Goal: Task Accomplishment & Management: Manage account settings

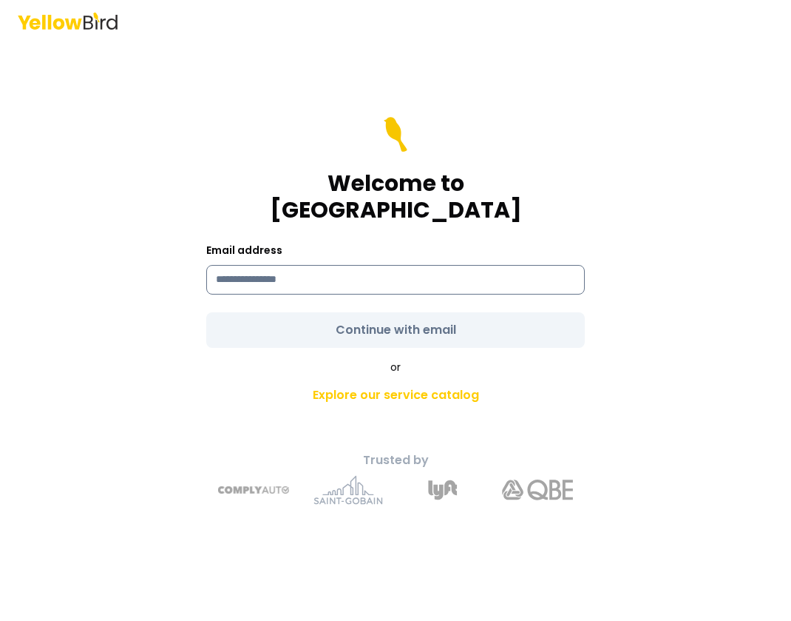
click at [337, 267] on input at bounding box center [395, 280] width 379 height 30
type input "**********"
click at [432, 317] on form "**********" at bounding box center [395, 232] width 379 height 231
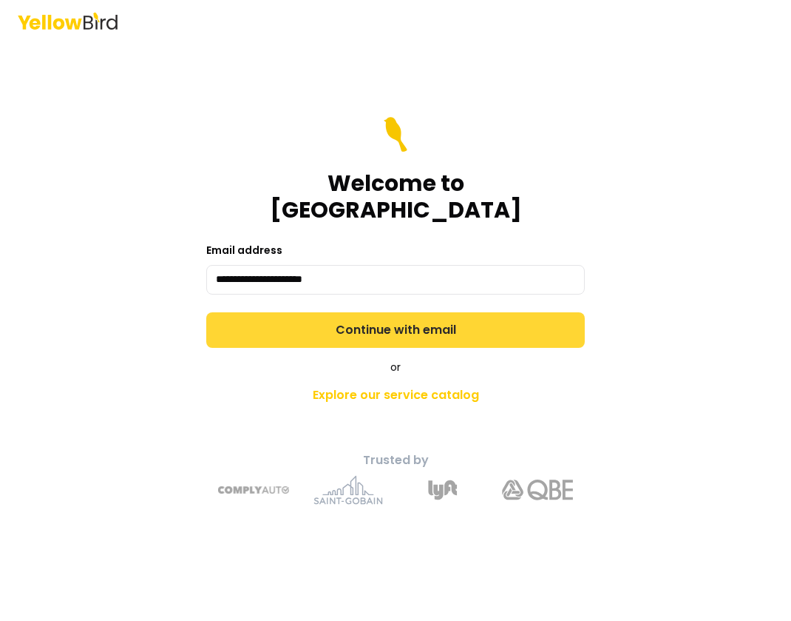
click at [485, 312] on button "Continue with email" at bounding box center [395, 330] width 379 height 36
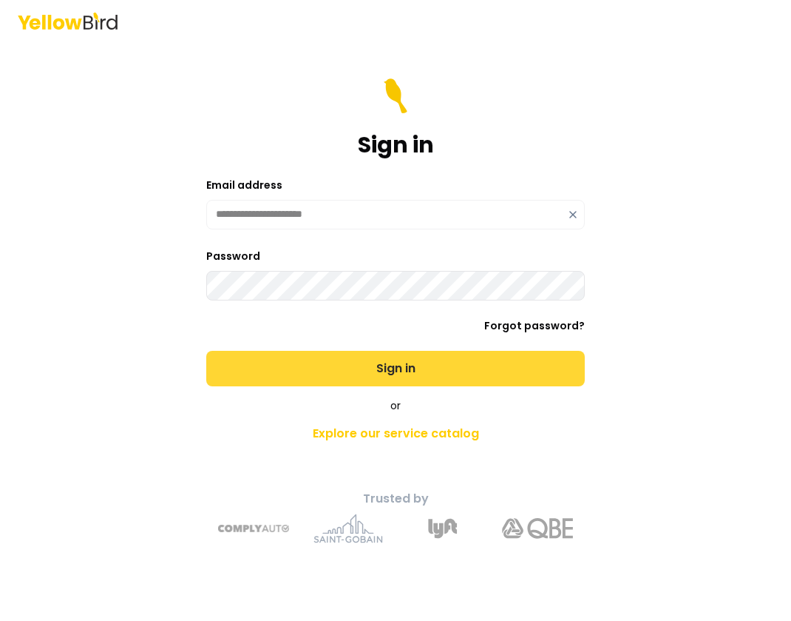
click at [395, 365] on button "Sign in" at bounding box center [395, 369] width 379 height 36
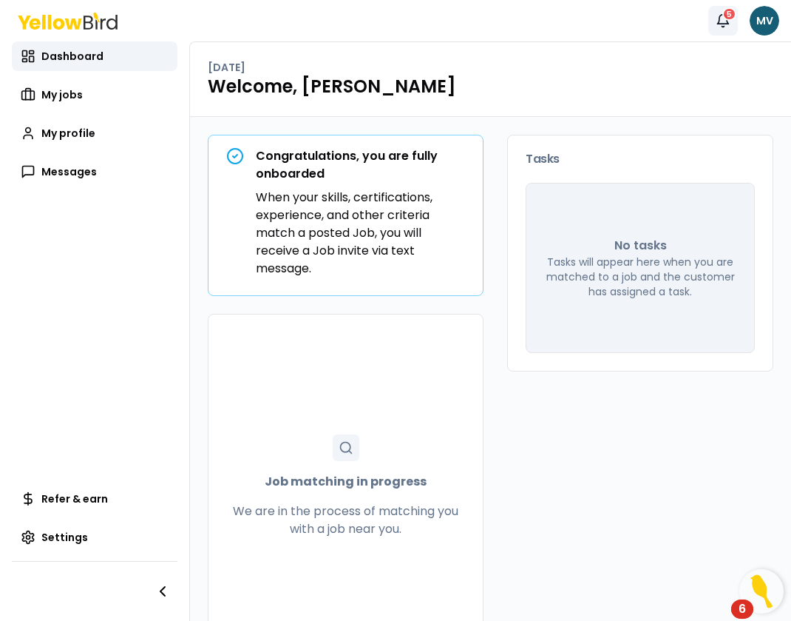
click at [731, 13] on div "5" at bounding box center [730, 13] width 14 height 13
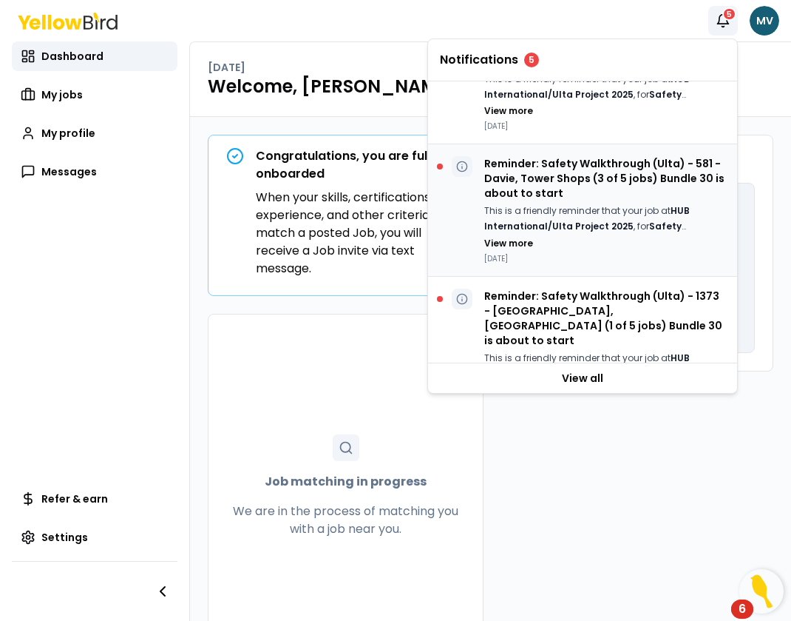
scroll to position [380, 0]
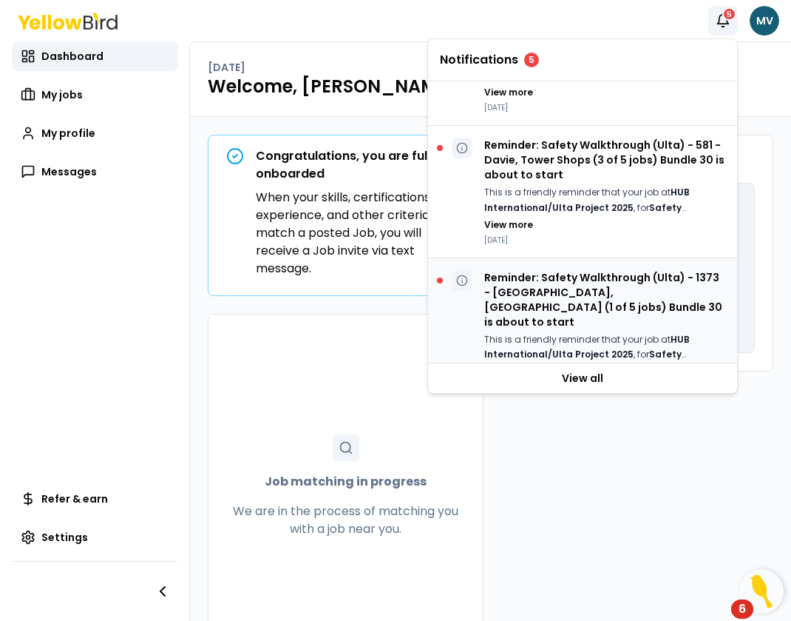
click at [440, 277] on div at bounding box center [440, 280] width 6 height 6
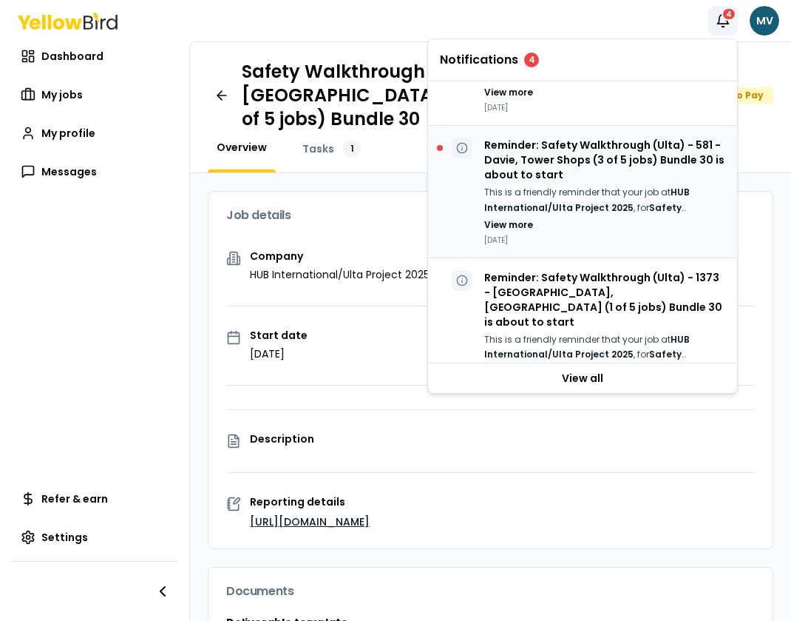
click at [440, 145] on div at bounding box center [440, 148] width 6 height 6
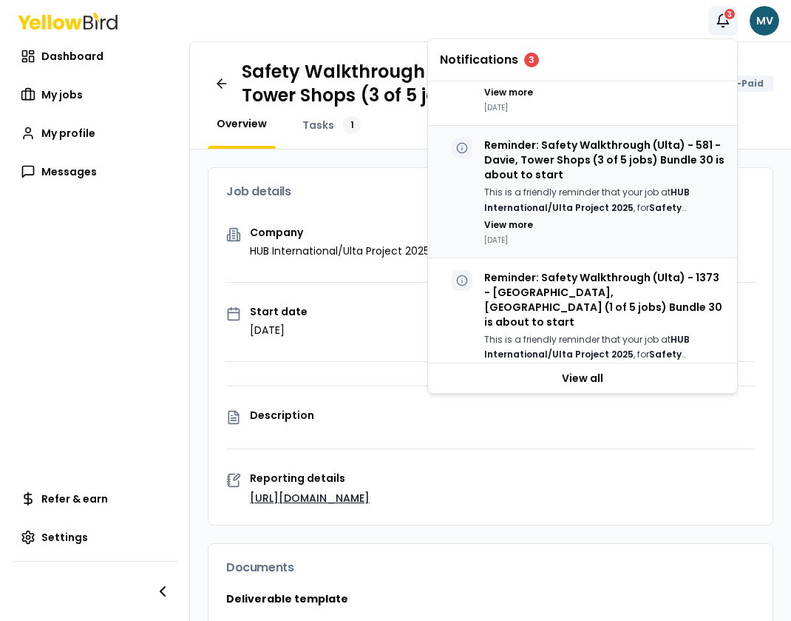
scroll to position [84, 0]
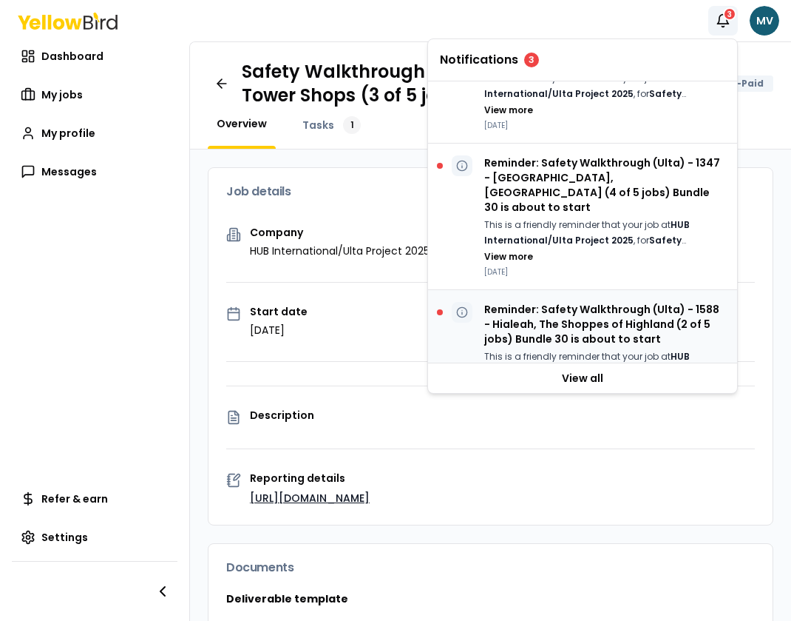
click at [440, 309] on div at bounding box center [440, 312] width 6 height 6
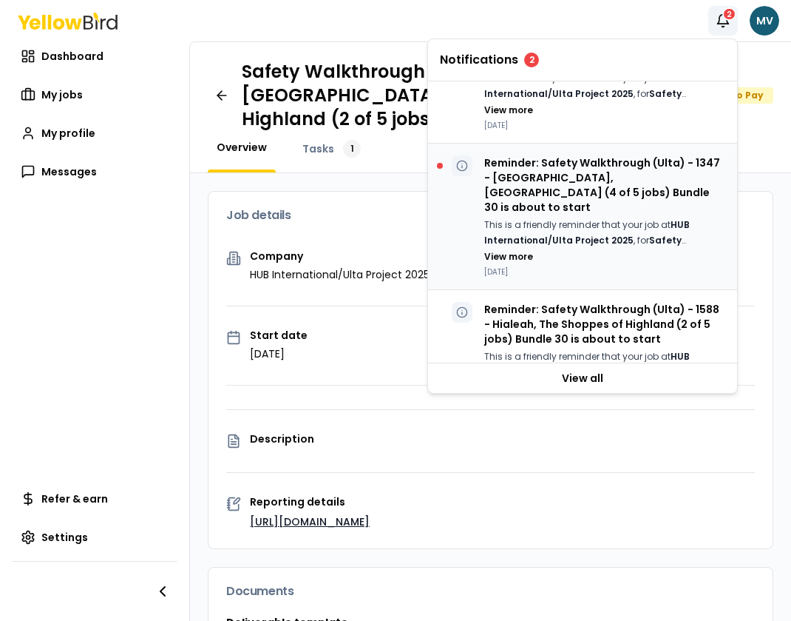
click at [440, 163] on div at bounding box center [440, 166] width 6 height 6
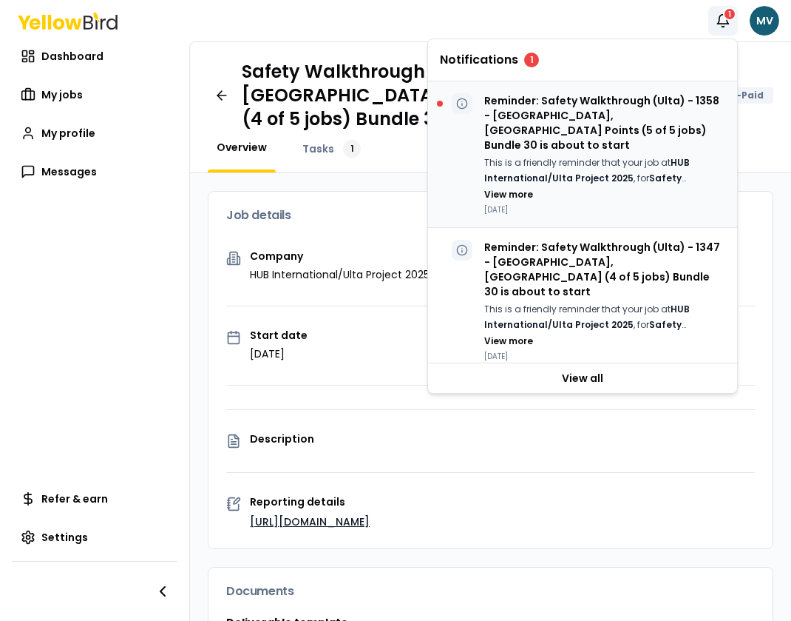
click at [442, 106] on div at bounding box center [440, 104] width 6 height 6
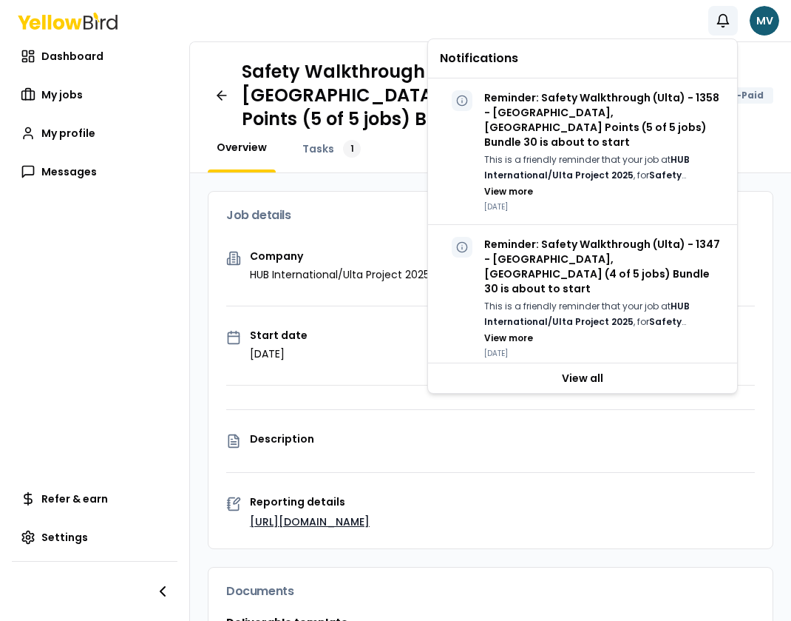
click at [648, 15] on div "Notifications MV" at bounding box center [395, 20] width 791 height 41
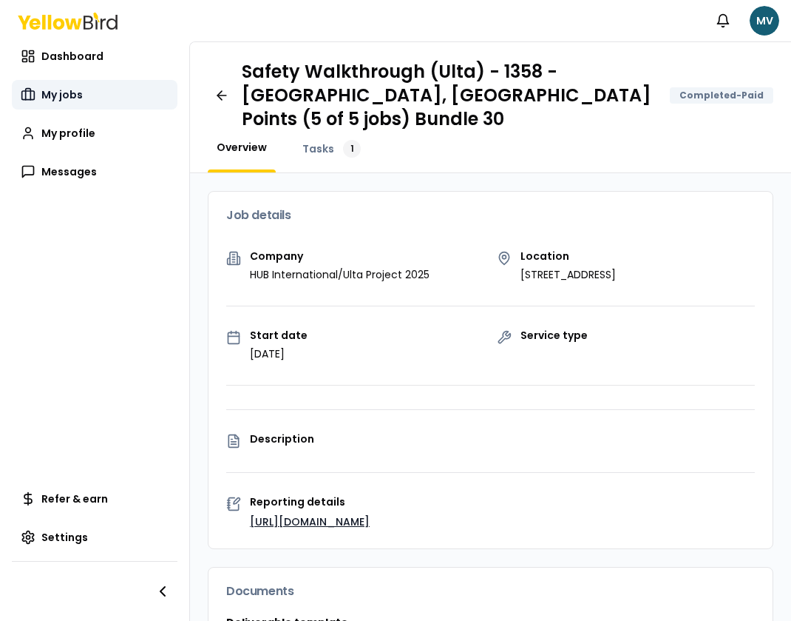
click at [67, 97] on span "My jobs" at bounding box center [61, 94] width 41 height 15
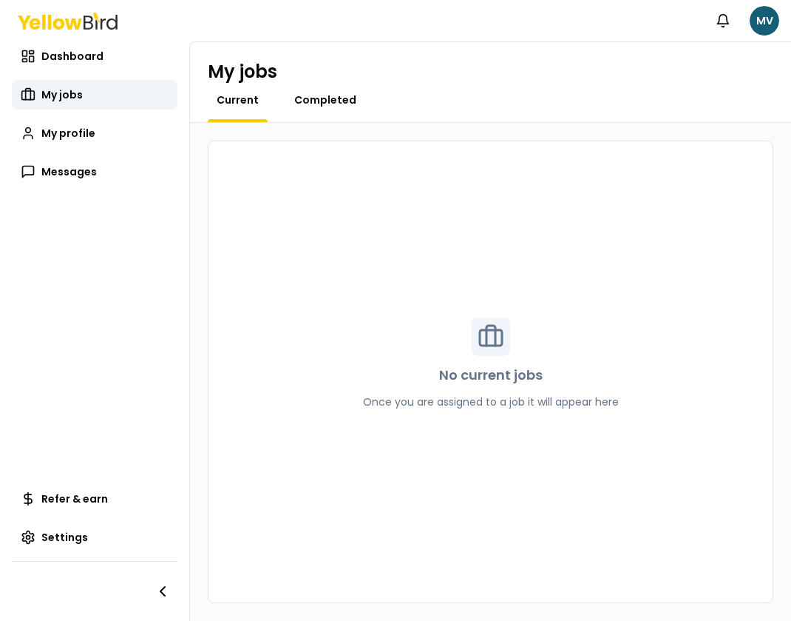
click at [320, 98] on span "Completed" at bounding box center [325, 99] width 62 height 15
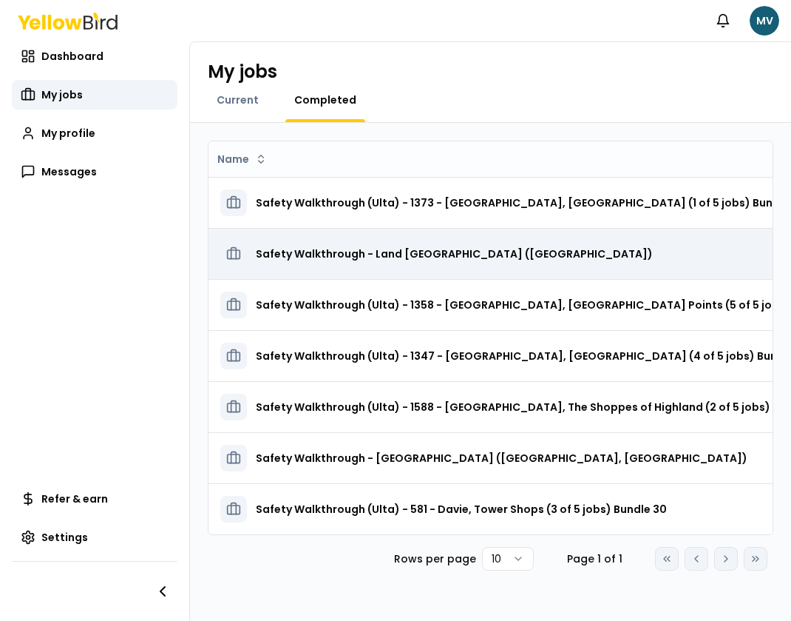
click at [276, 252] on h3 "Safety Walkthrough - Land [GEOGRAPHIC_DATA] ([GEOGRAPHIC_DATA])" at bounding box center [454, 253] width 397 height 27
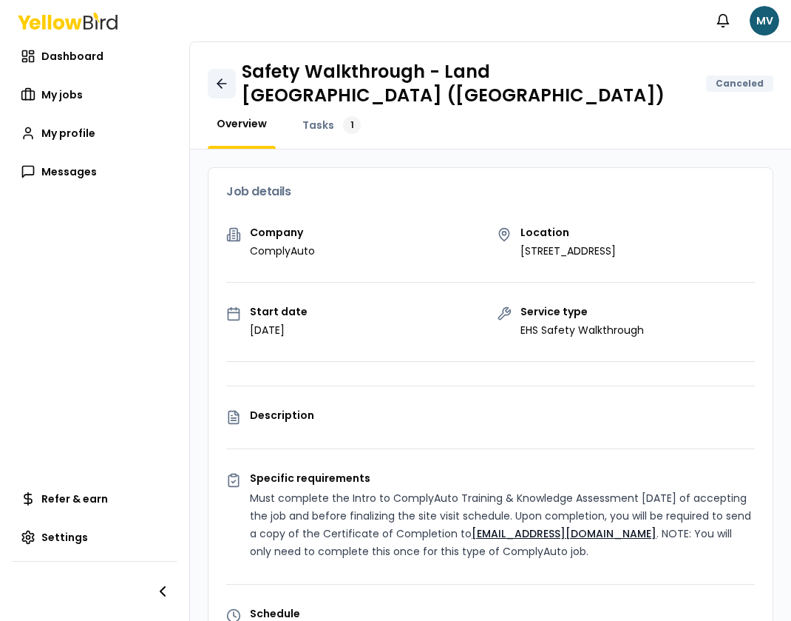
click at [218, 81] on icon at bounding box center [221, 83] width 15 height 15
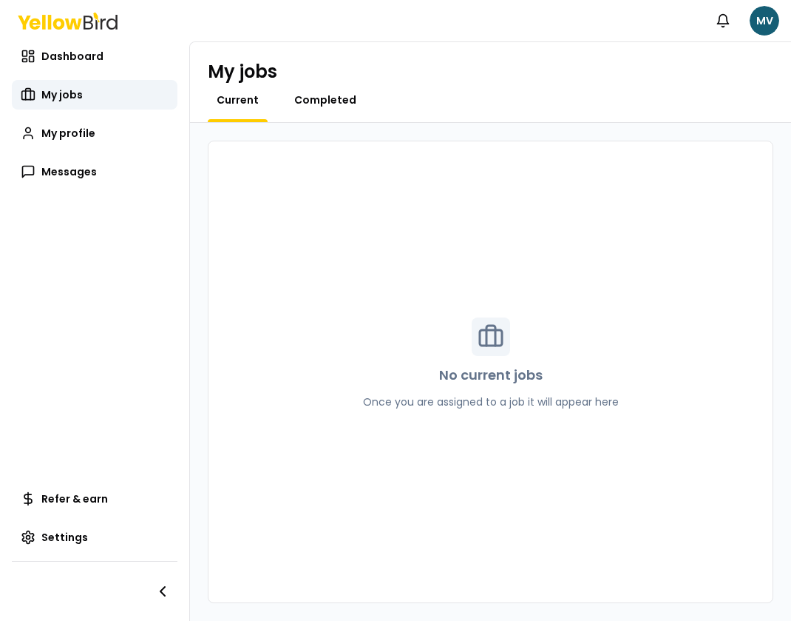
click at [308, 96] on span "Completed" at bounding box center [325, 99] width 62 height 15
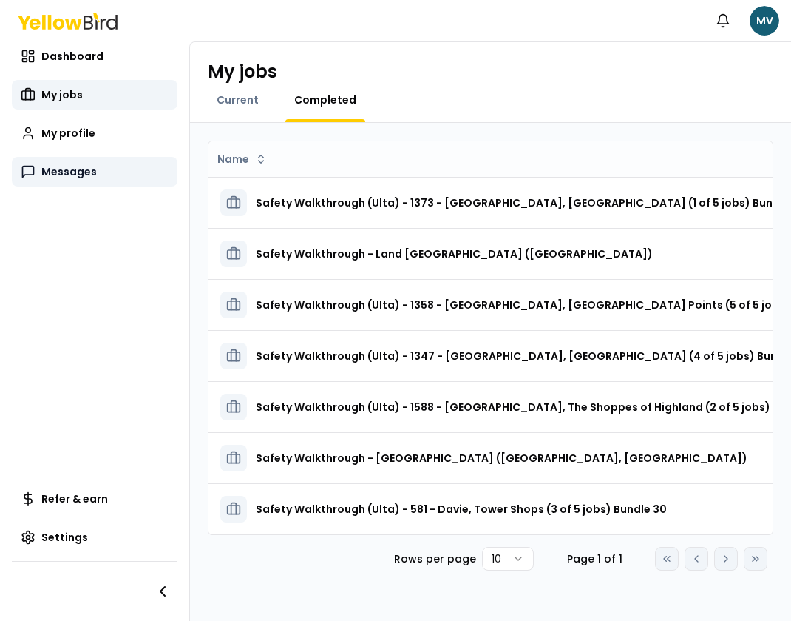
click at [59, 172] on span "Messages" at bounding box center [68, 171] width 55 height 15
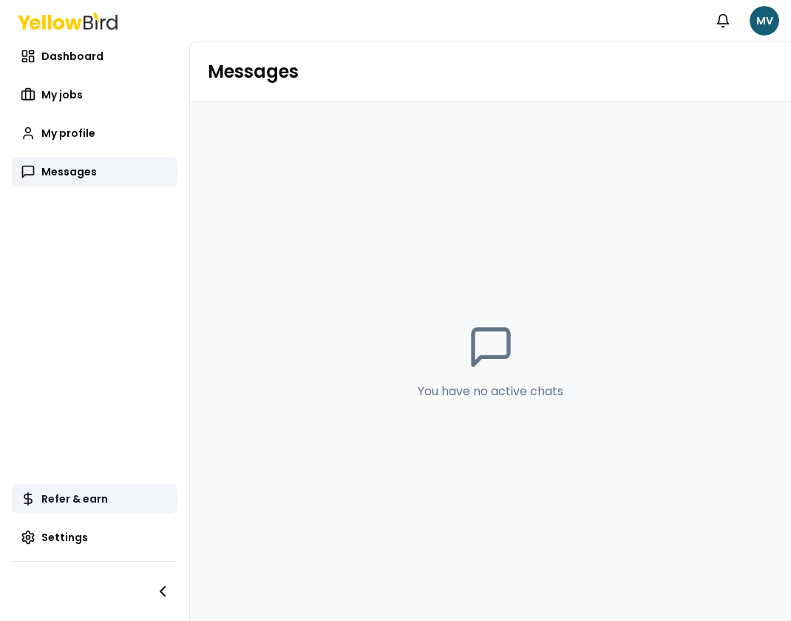
click at [93, 498] on span "Refer & earn" at bounding box center [74, 498] width 67 height 15
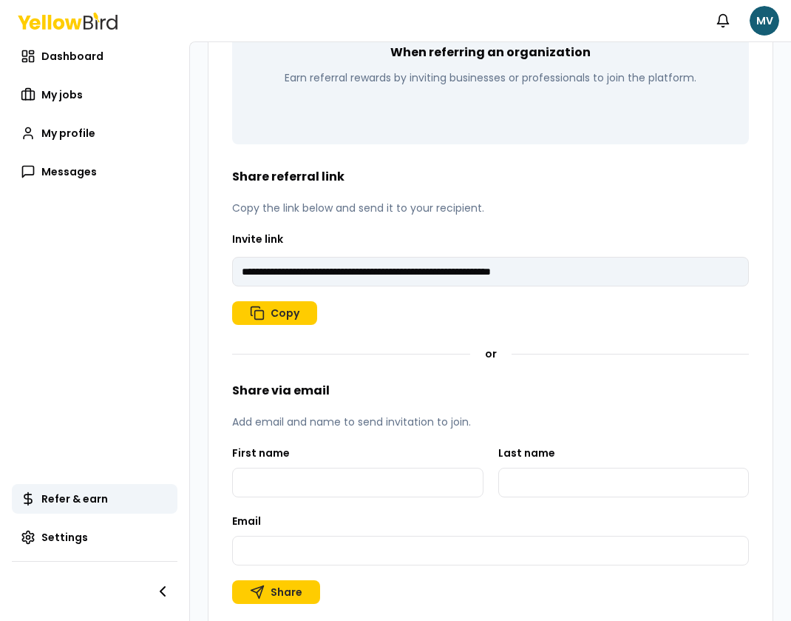
scroll to position [283, 0]
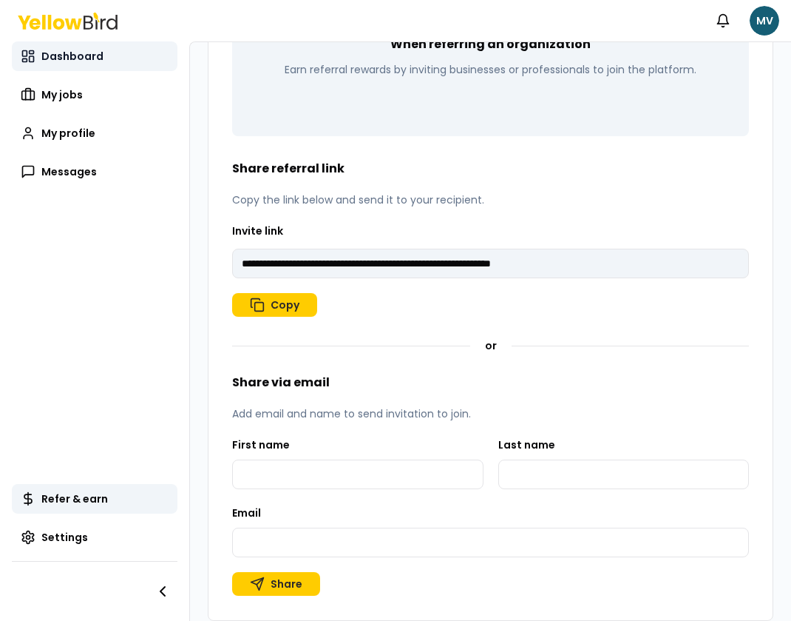
click at [71, 50] on span "Dashboard" at bounding box center [72, 56] width 62 height 15
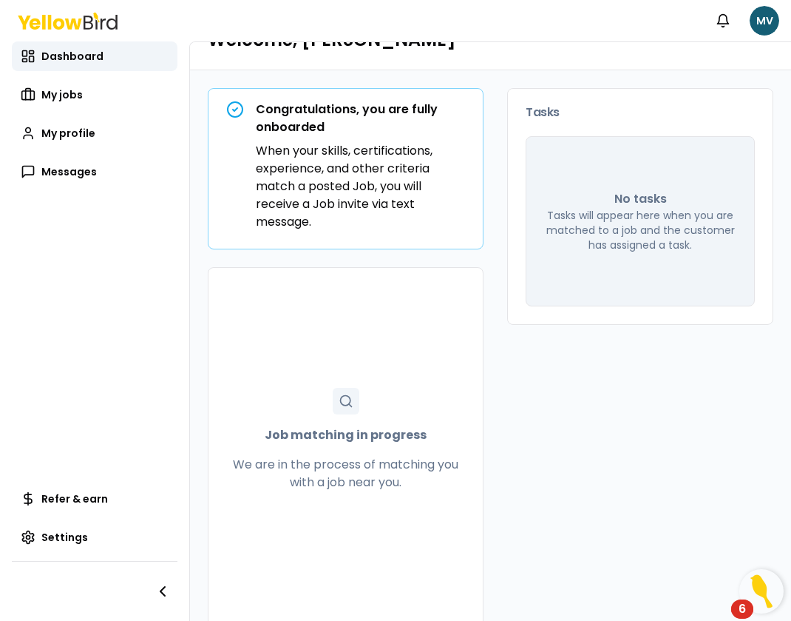
scroll to position [72, 0]
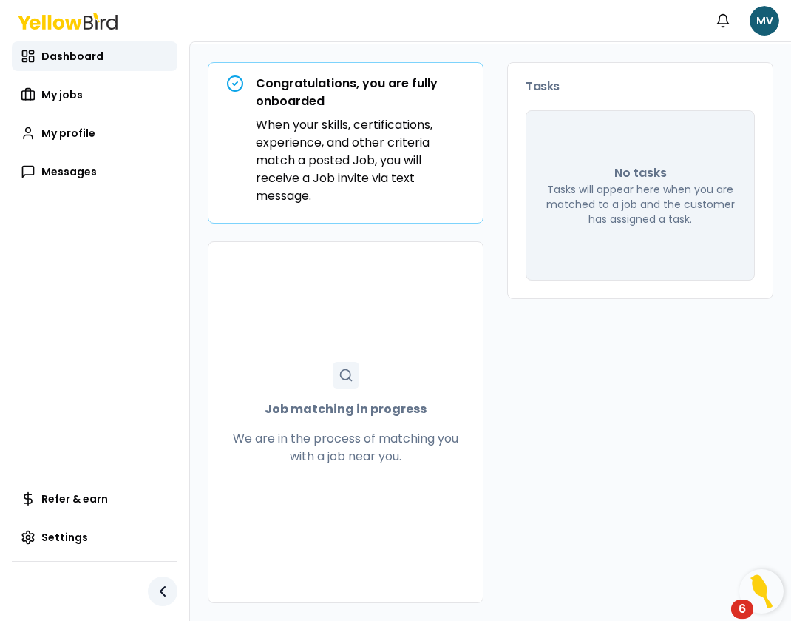
click at [162, 588] on icon "button" at bounding box center [163, 591] width 18 height 18
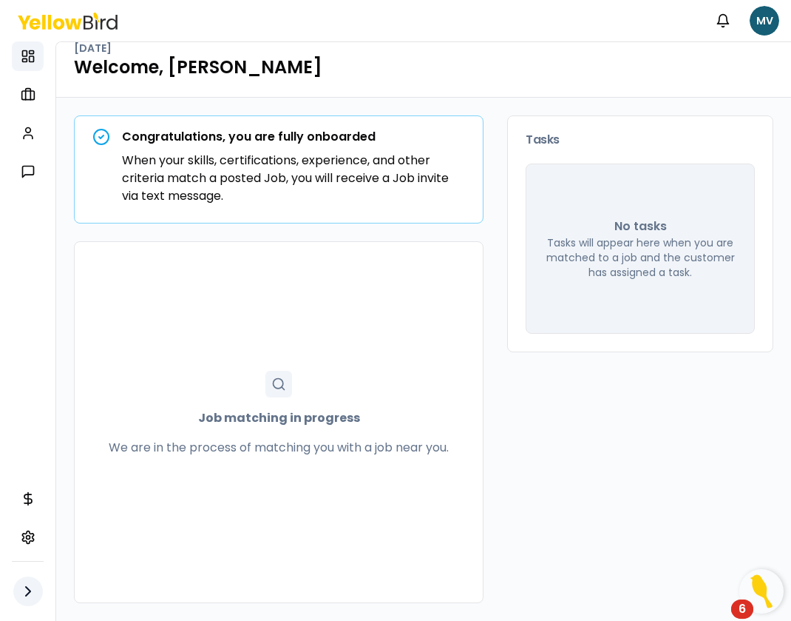
scroll to position [19, 0]
click at [25, 166] on icon at bounding box center [27, 171] width 11 height 11
